Goal: Task Accomplishment & Management: Manage account settings

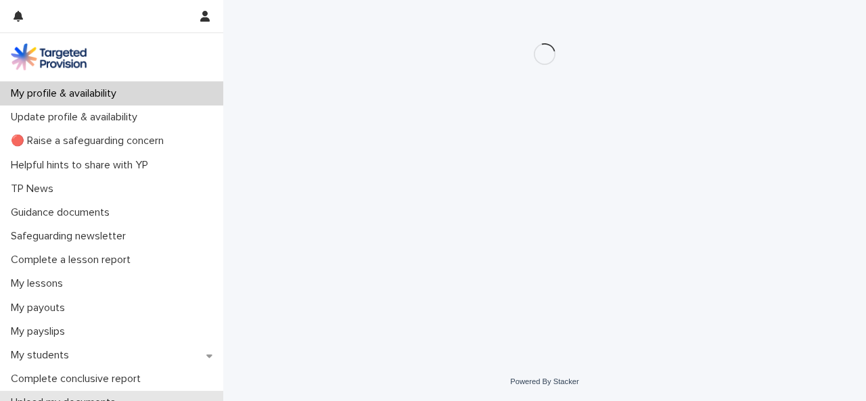
scroll to position [203, 0]
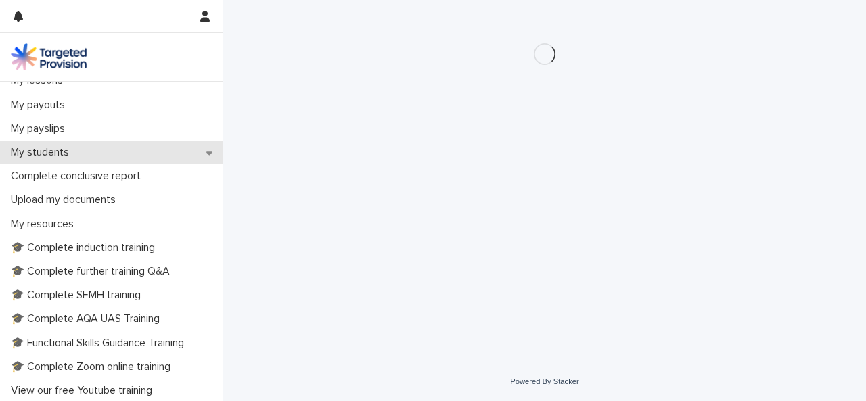
click at [61, 147] on p "My students" at bounding box center [42, 152] width 74 height 13
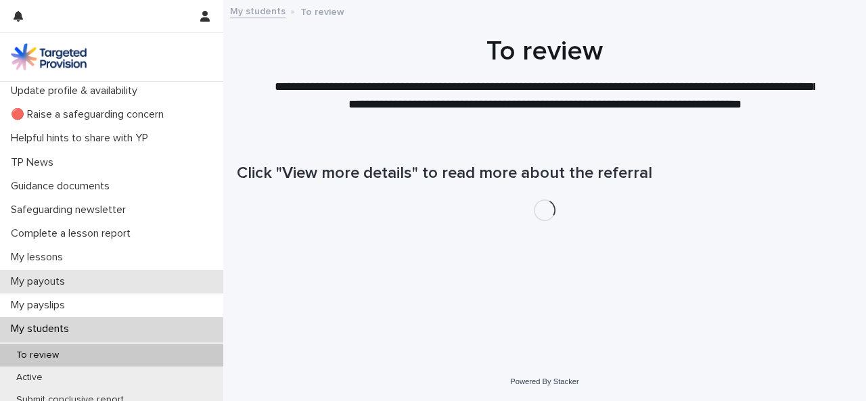
scroll to position [68, 0]
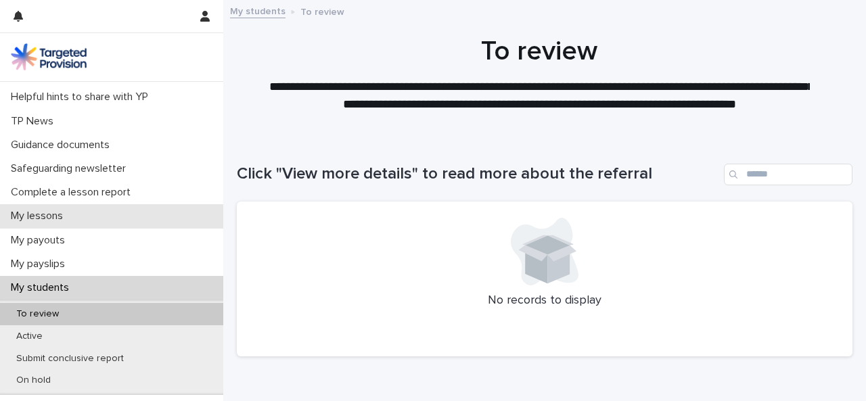
click at [62, 213] on p "My lessons" at bounding box center [39, 216] width 68 height 13
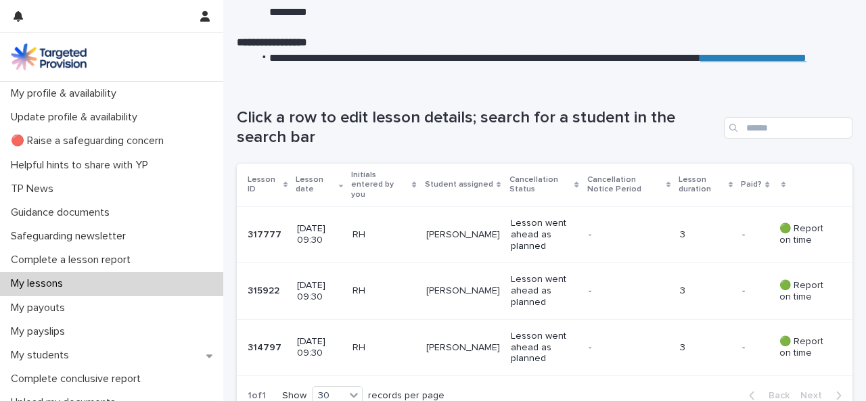
scroll to position [203, 0]
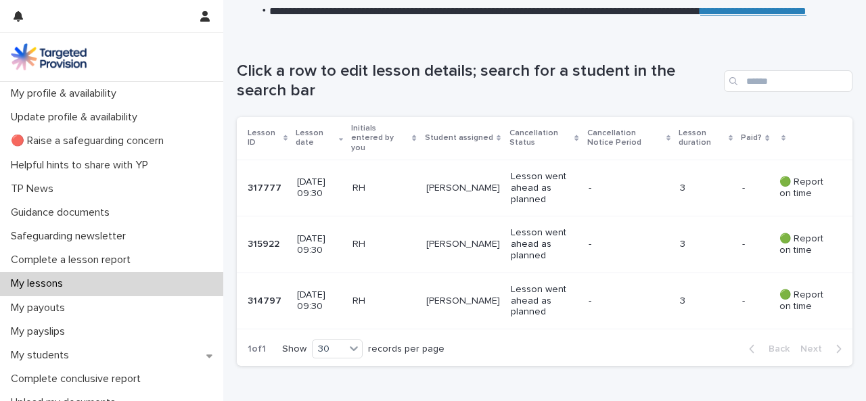
click at [536, 175] on p "Lesson went ahead as planned" at bounding box center [544, 188] width 67 height 34
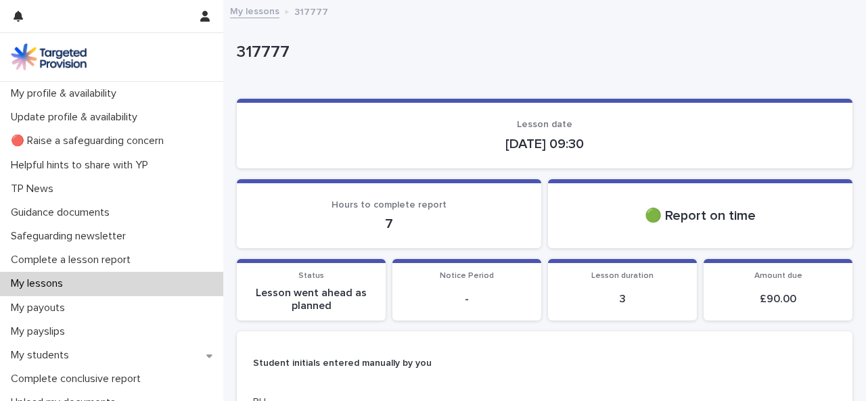
click at [64, 283] on p "My lessons" at bounding box center [39, 283] width 68 height 13
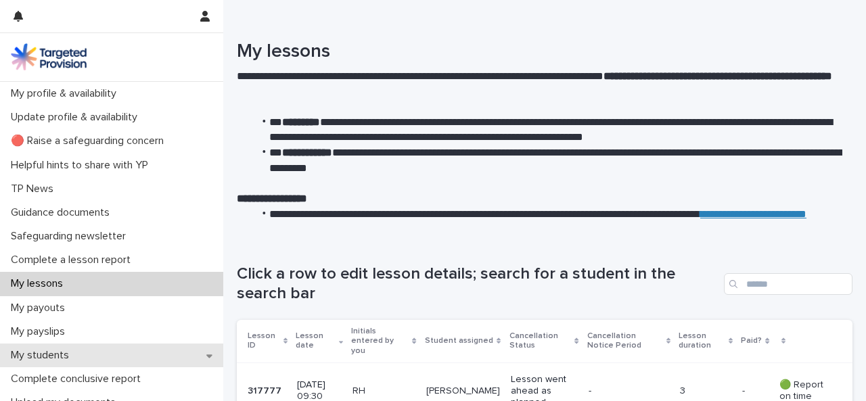
click at [64, 355] on p "My students" at bounding box center [42, 355] width 74 height 13
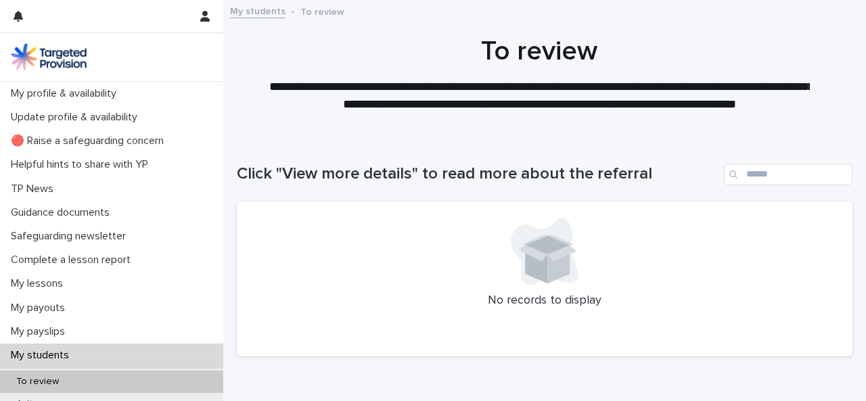
scroll to position [203, 0]
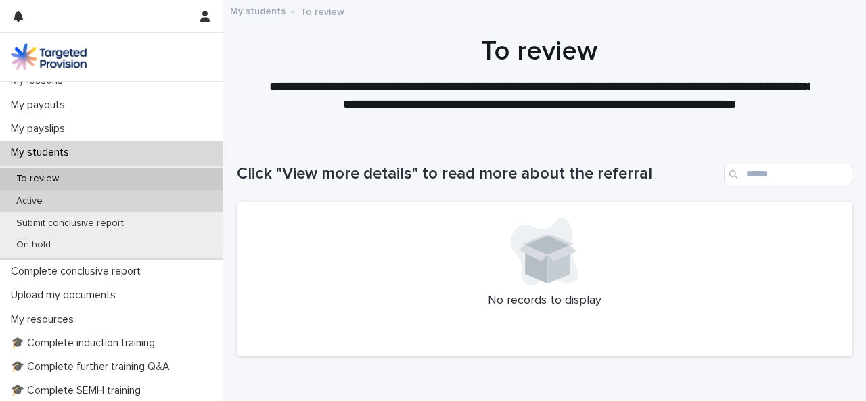
click at [41, 200] on p "Active" at bounding box center [29, 200] width 48 height 11
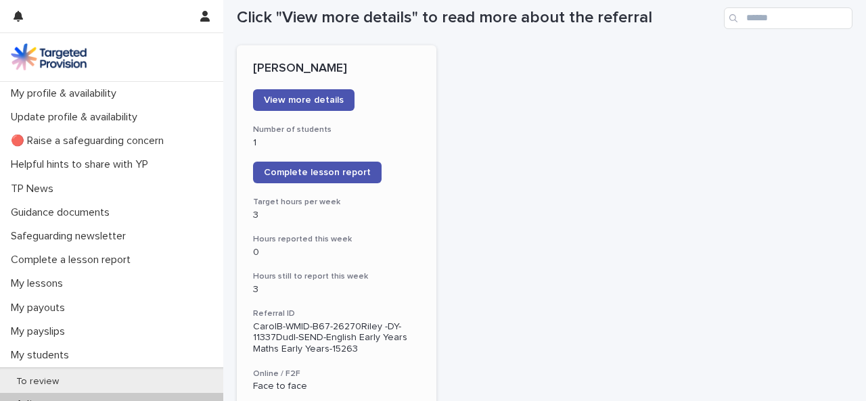
scroll to position [135, 0]
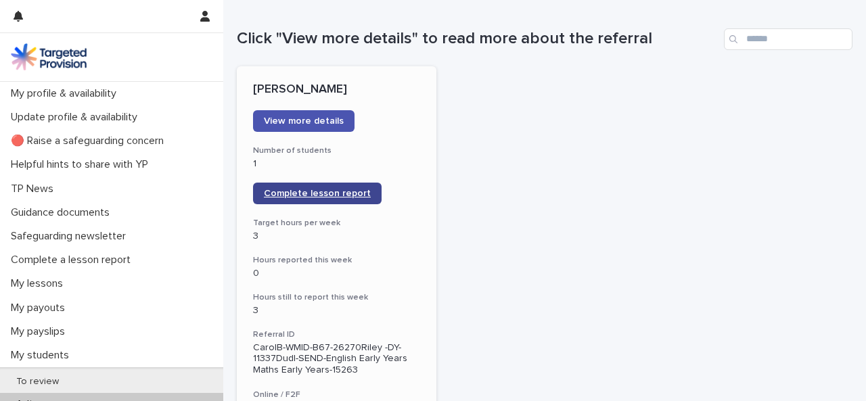
click at [337, 190] on span "Complete lesson report" at bounding box center [317, 193] width 107 height 9
